Goal: Information Seeking & Learning: Learn about a topic

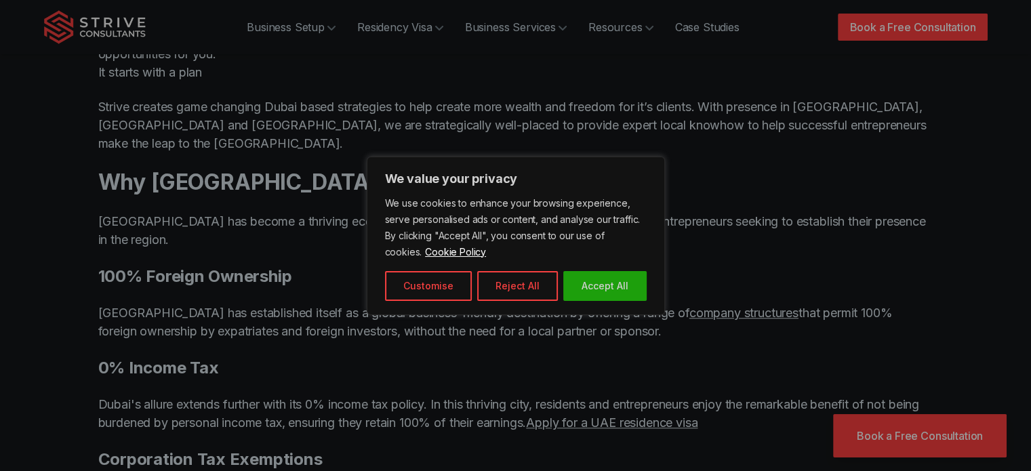
click at [515, 285] on button "Reject All" at bounding box center [517, 286] width 81 height 30
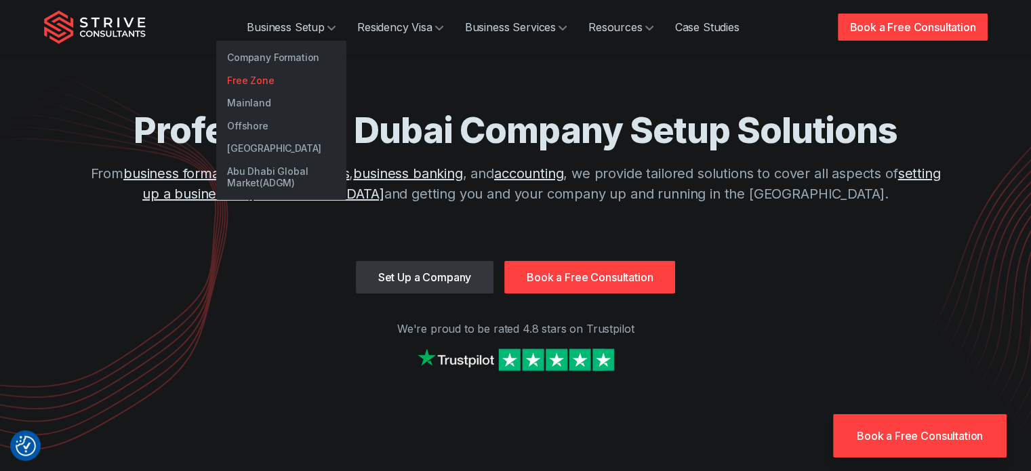
click at [253, 82] on link "Free Zone" at bounding box center [281, 80] width 130 height 23
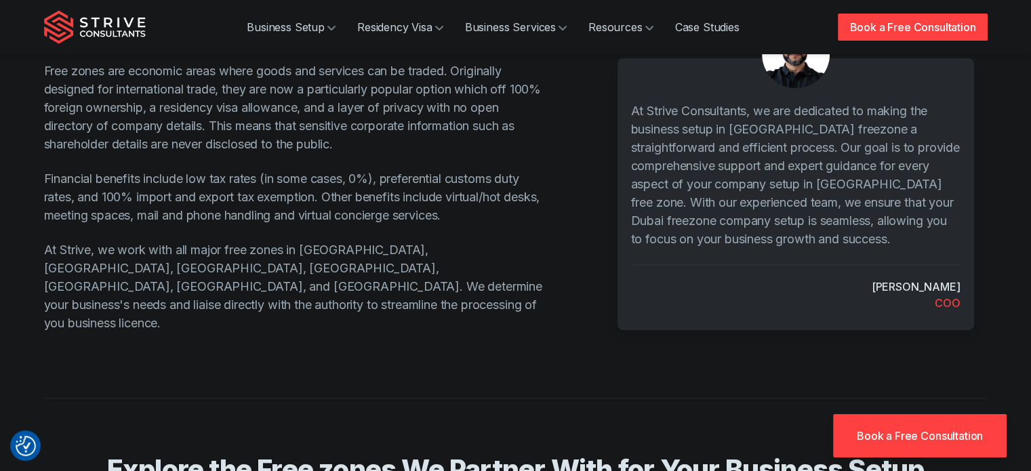
scroll to position [610, 0]
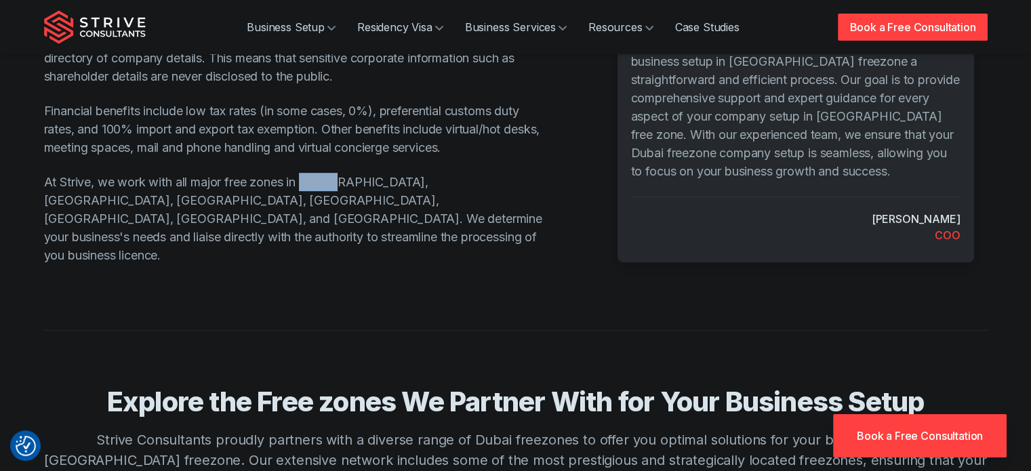
drag, startPoint x: 304, startPoint y: 156, endPoint x: 336, endPoint y: 157, distance: 31.9
click at [336, 173] on p "At Strive, we work with all major free zones in Dubai, Abu Dhabi, Sharjah, Ras …" at bounding box center [294, 219] width 500 height 92
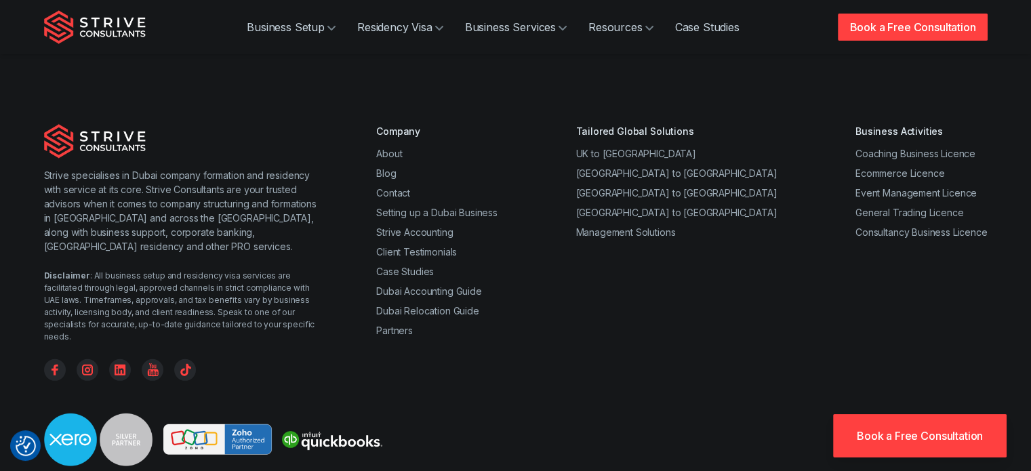
scroll to position [3818, 0]
